Goal: Check status: Check status

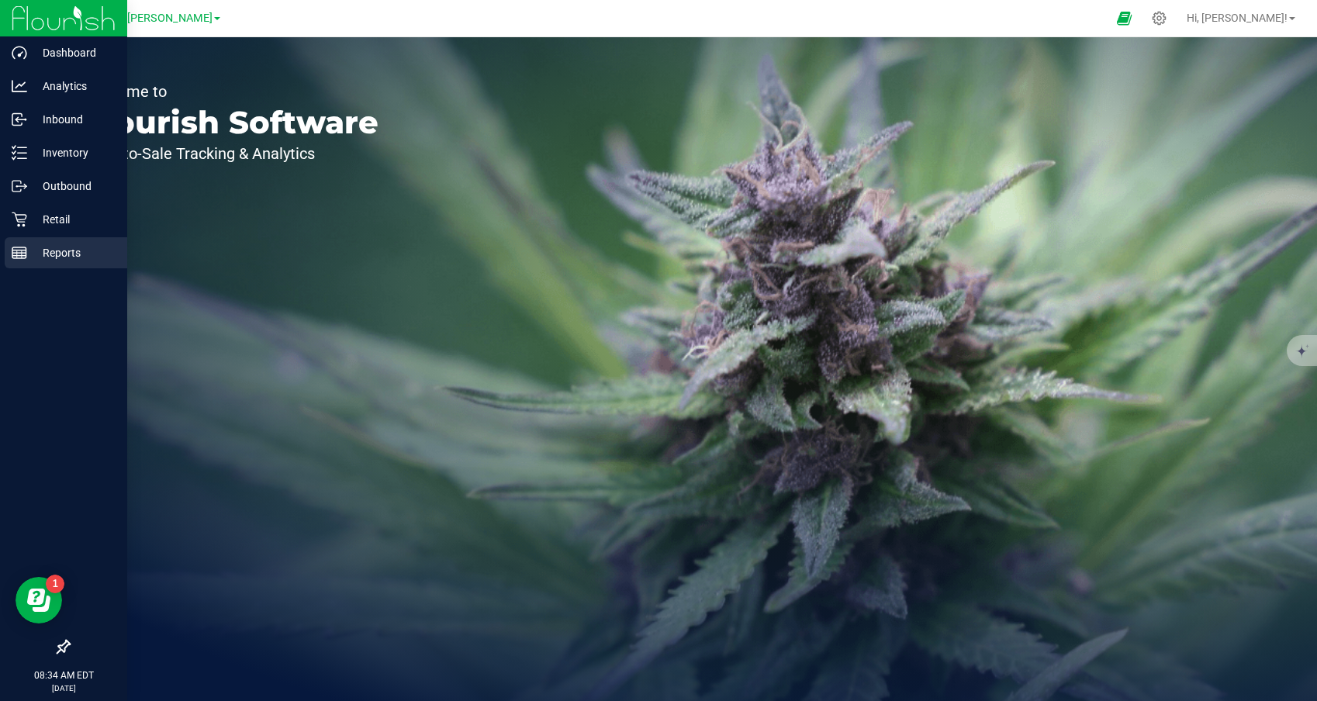
click at [34, 249] on p "Reports" at bounding box center [73, 252] width 93 height 19
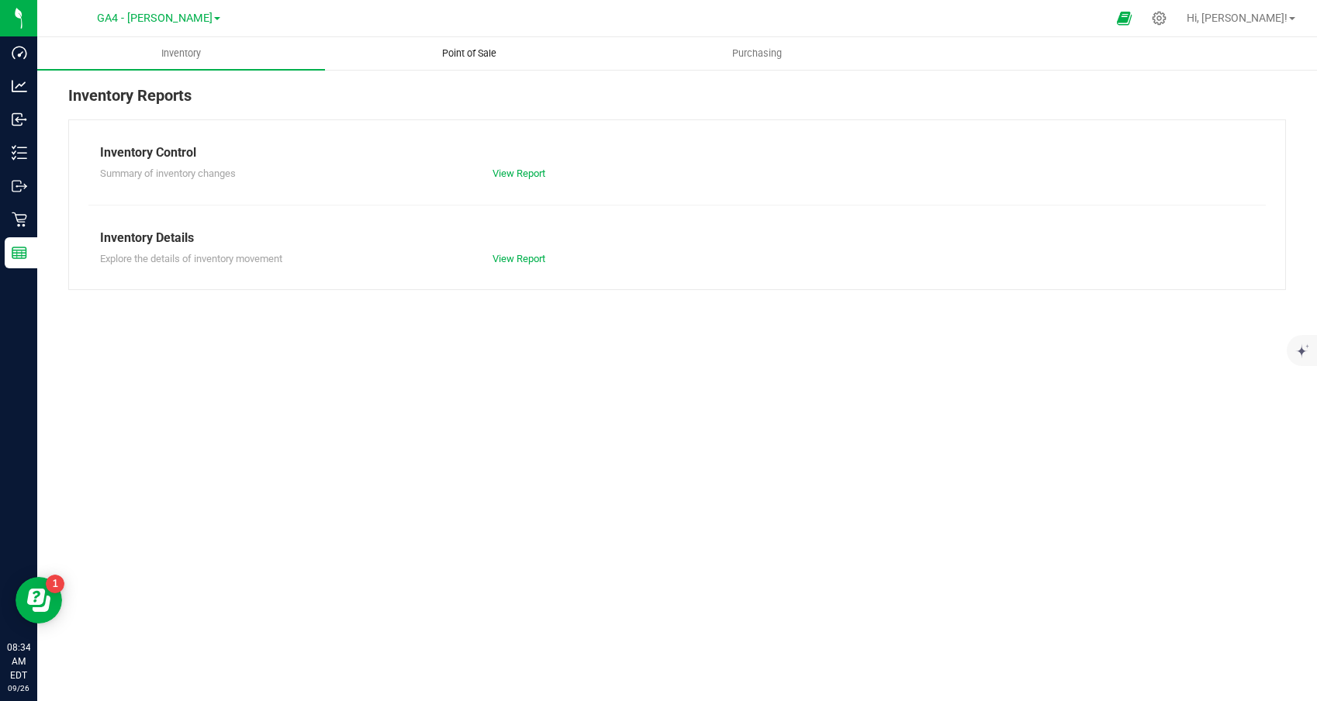
click at [466, 56] on span "Point of Sale" at bounding box center [469, 54] width 96 height 14
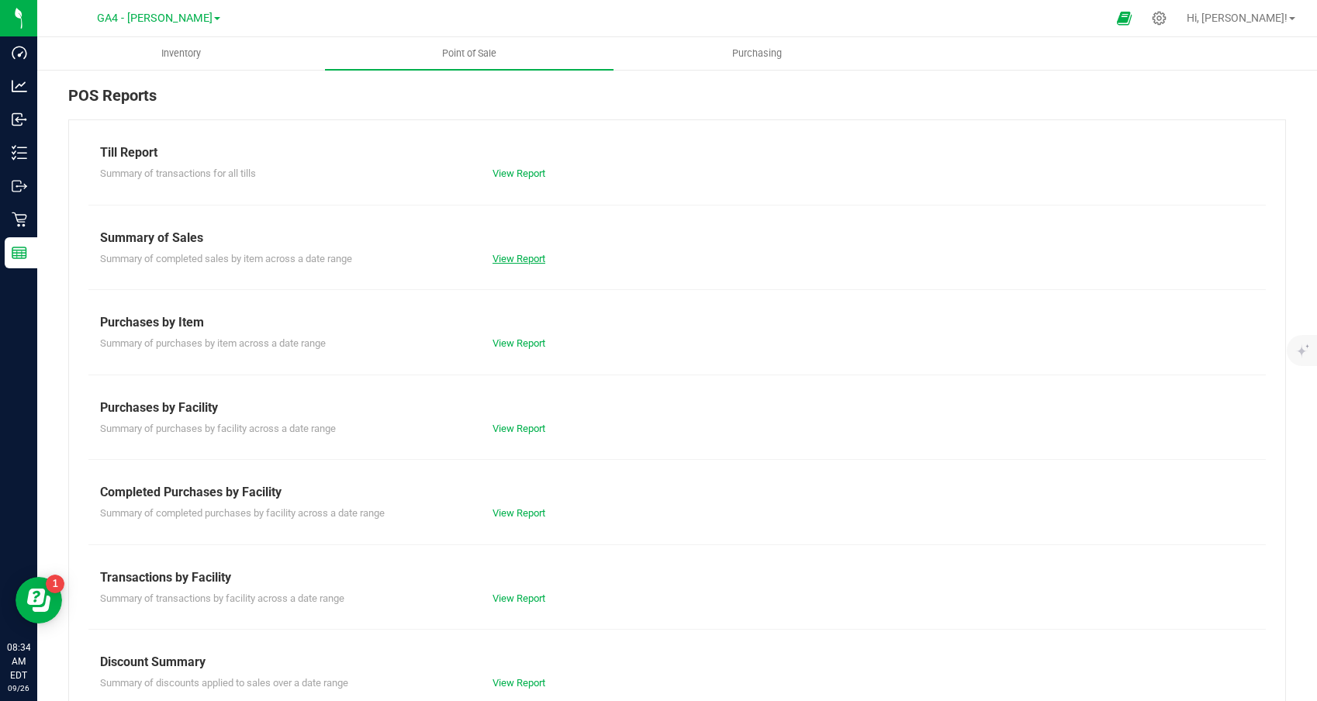
click at [513, 257] on link "View Report" at bounding box center [518, 259] width 53 height 12
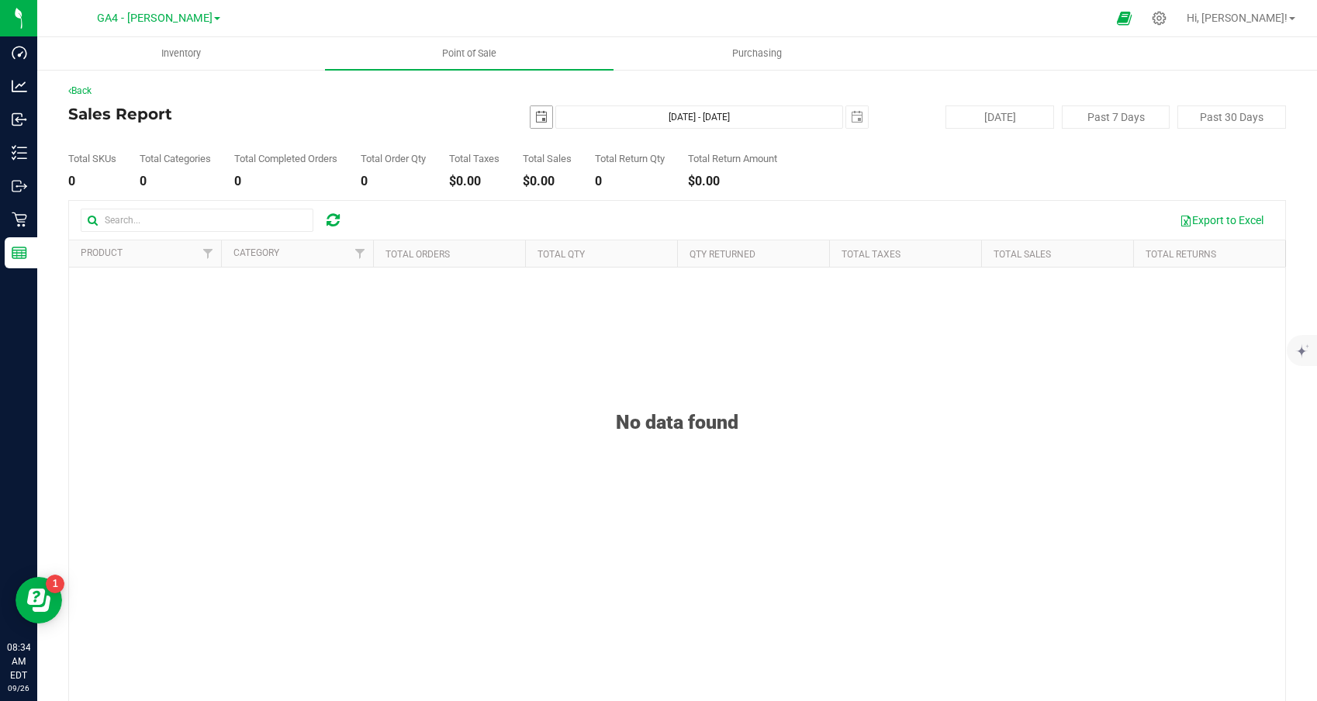
click at [546, 119] on span "select" at bounding box center [541, 117] width 12 height 12
click at [630, 272] on link "25" at bounding box center [634, 275] width 22 height 24
type input "[DATE]"
type input "[DATE] - [DATE]"
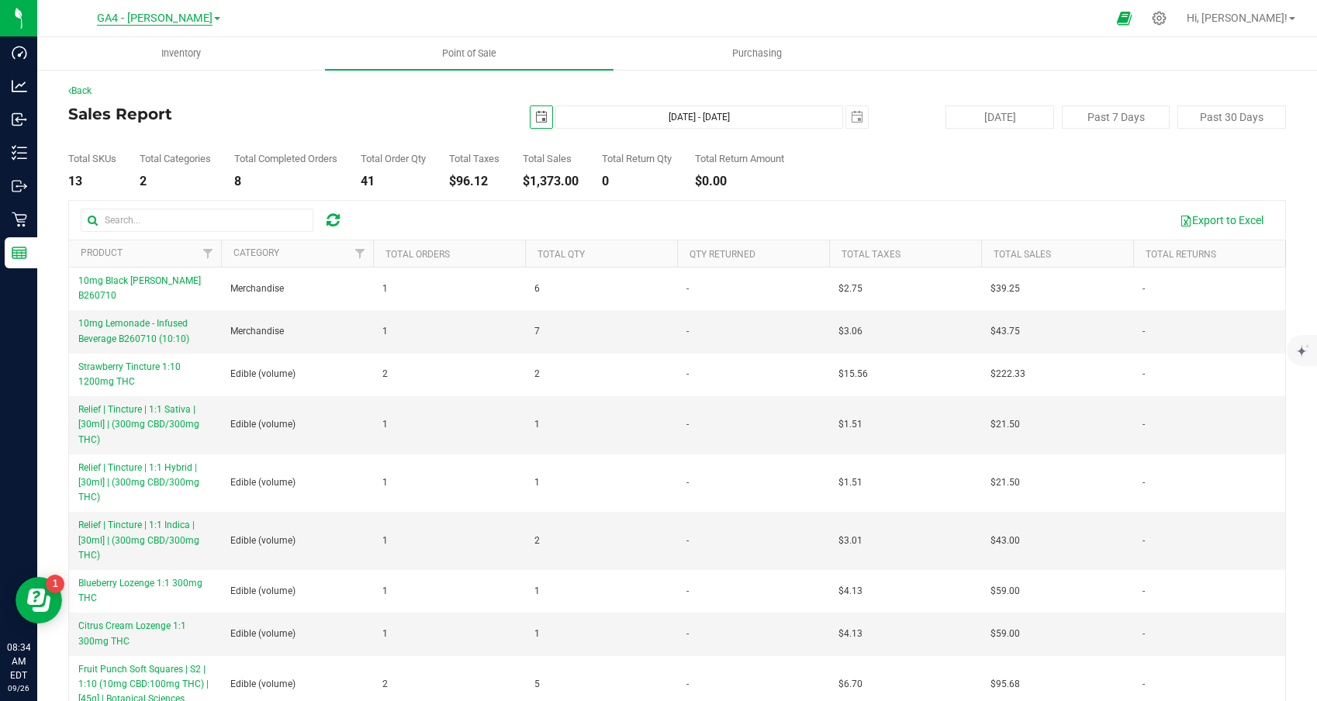
click at [164, 23] on span "GA4 - [PERSON_NAME]" at bounding box center [155, 19] width 116 height 14
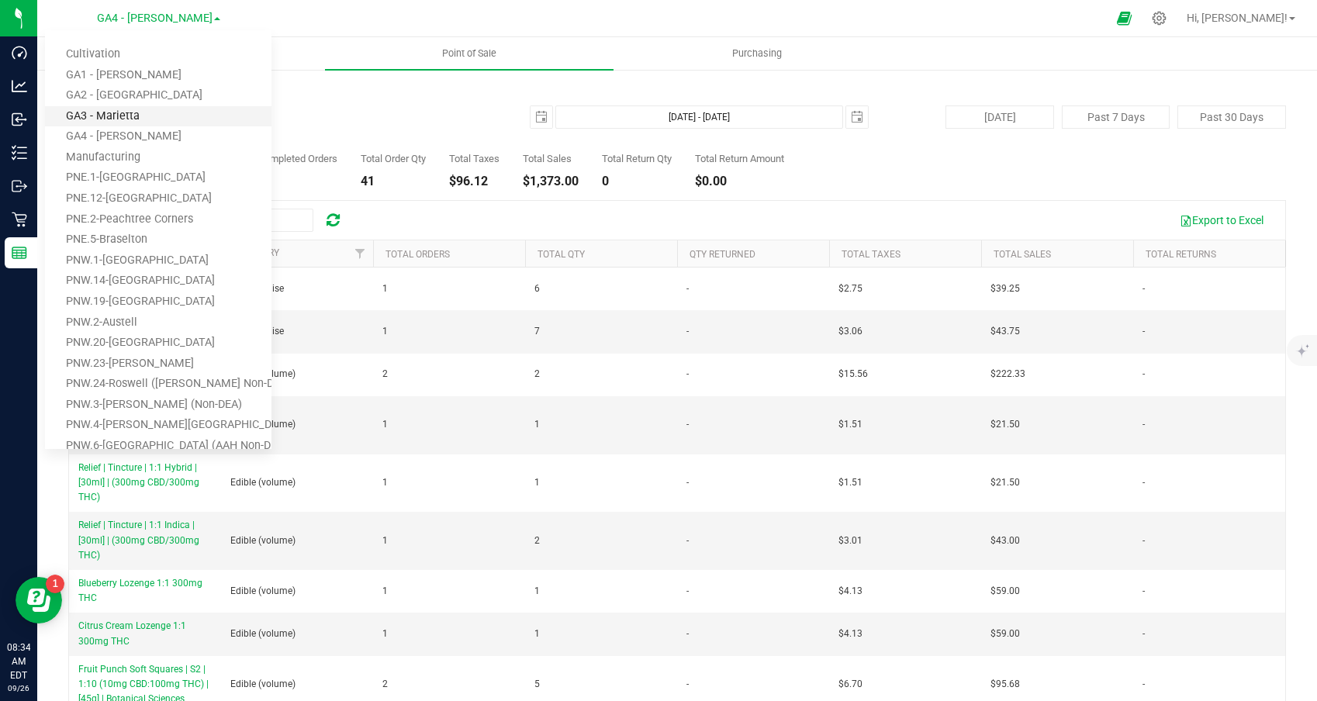
click at [140, 109] on link "GA3 - Marietta" at bounding box center [158, 116] width 226 height 21
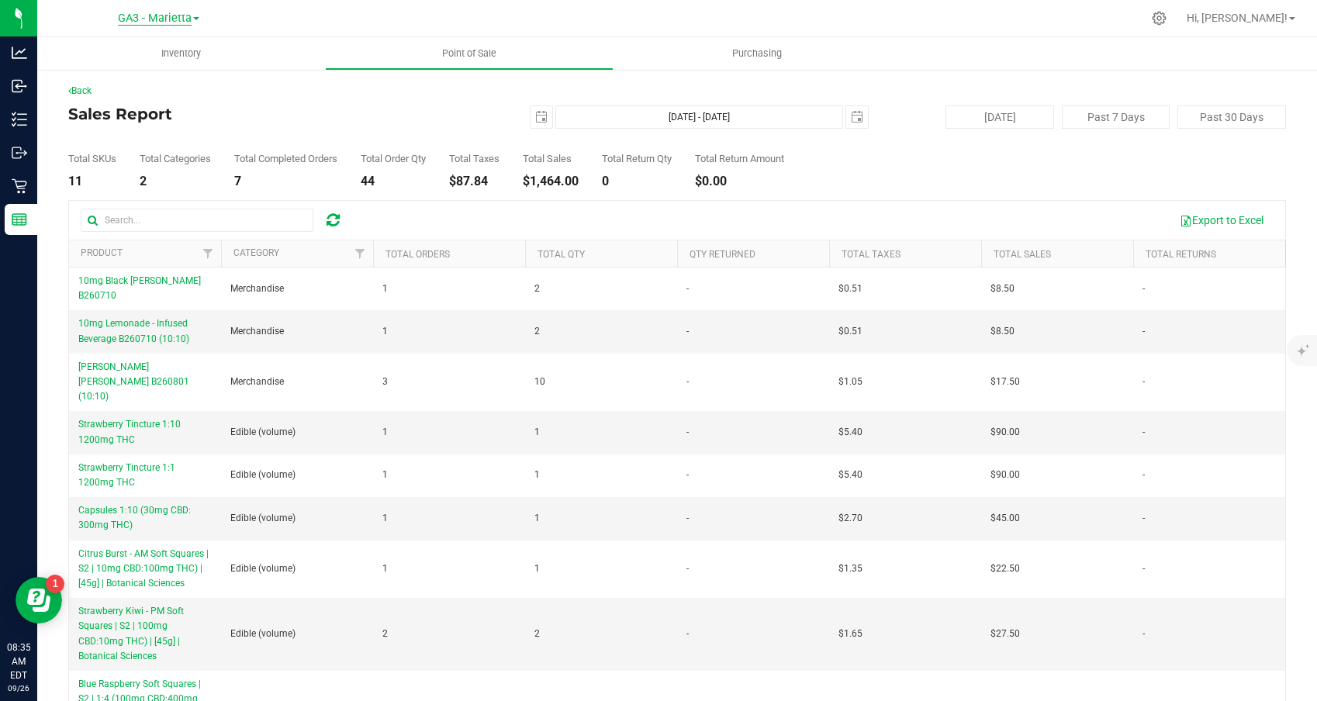
click at [153, 17] on span "GA3 - Marietta" at bounding box center [155, 19] width 74 height 14
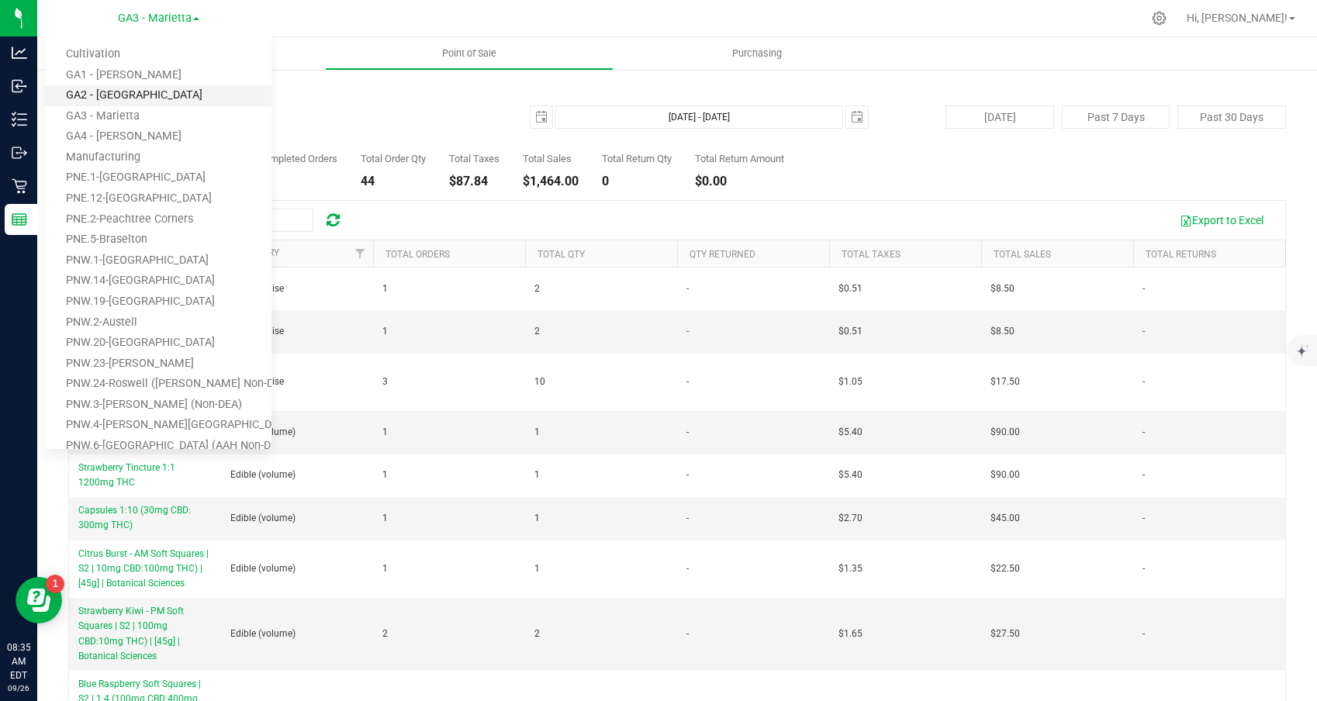
click at [137, 87] on link "GA2 - [GEOGRAPHIC_DATA]" at bounding box center [158, 95] width 226 height 21
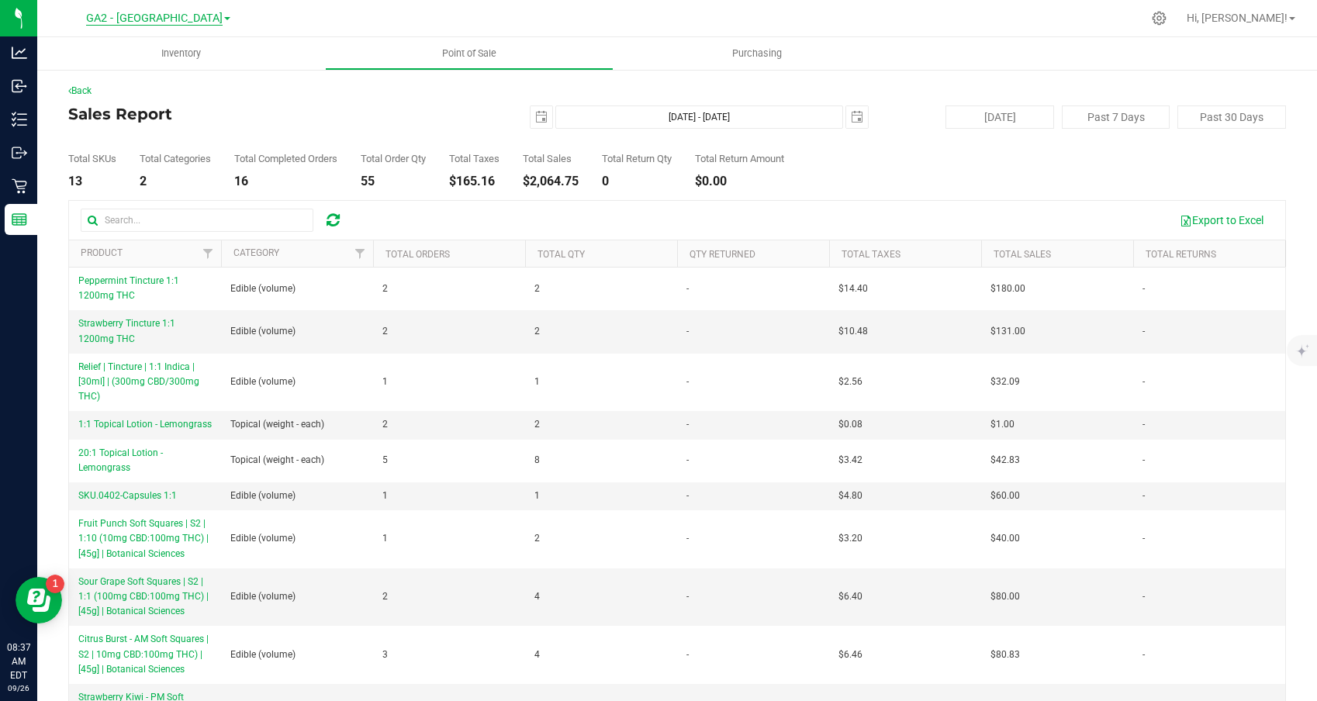
click at [156, 12] on span "GA2 - [GEOGRAPHIC_DATA]" at bounding box center [154, 19] width 136 height 14
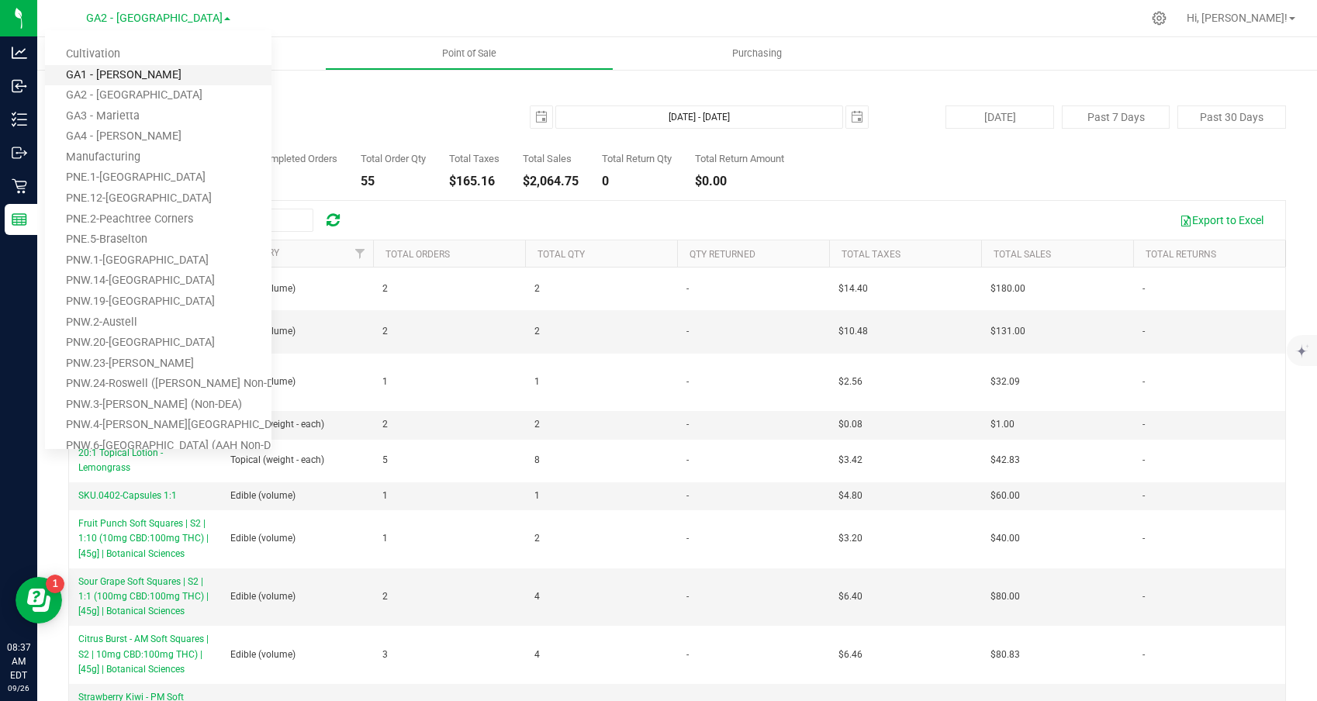
click at [130, 75] on link "GA1 - [PERSON_NAME]" at bounding box center [158, 75] width 226 height 21
